Goal: Find specific fact: Find specific fact

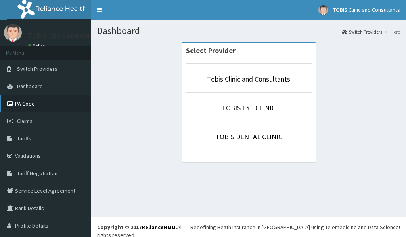
click at [29, 103] on link "PA Code" at bounding box center [45, 103] width 91 height 17
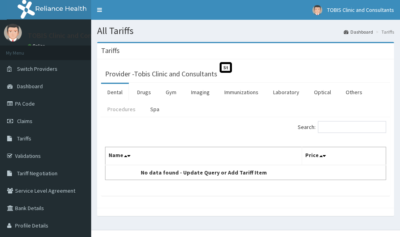
click at [120, 109] on link "Procedures" at bounding box center [121, 109] width 41 height 17
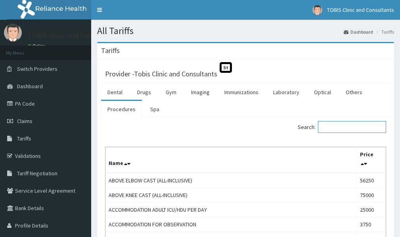
click at [337, 127] on input "Search:" at bounding box center [352, 127] width 68 height 12
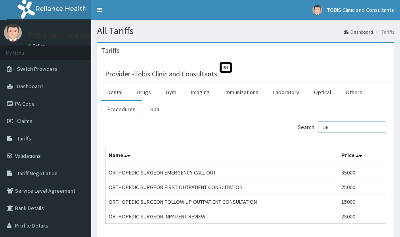
type input "O"
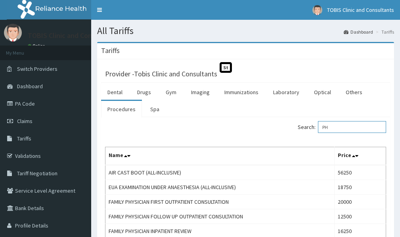
type input "P"
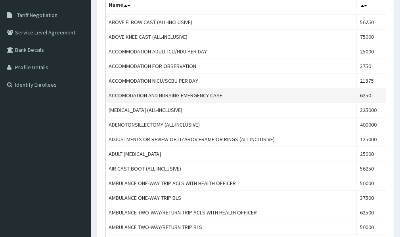
scroll to position [28, 0]
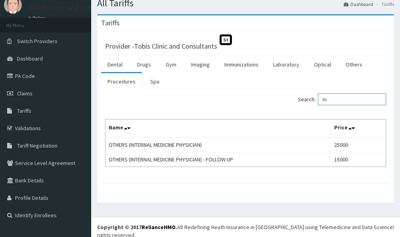
type input "I"
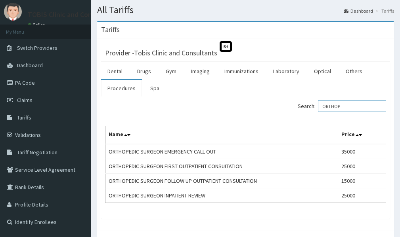
scroll to position [57, 0]
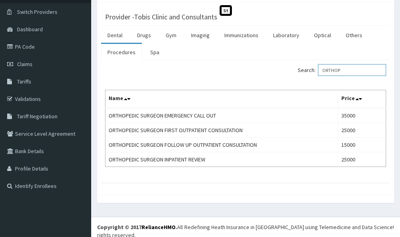
type input "ORTHOP"
